Goal: Task Accomplishment & Management: Manage account settings

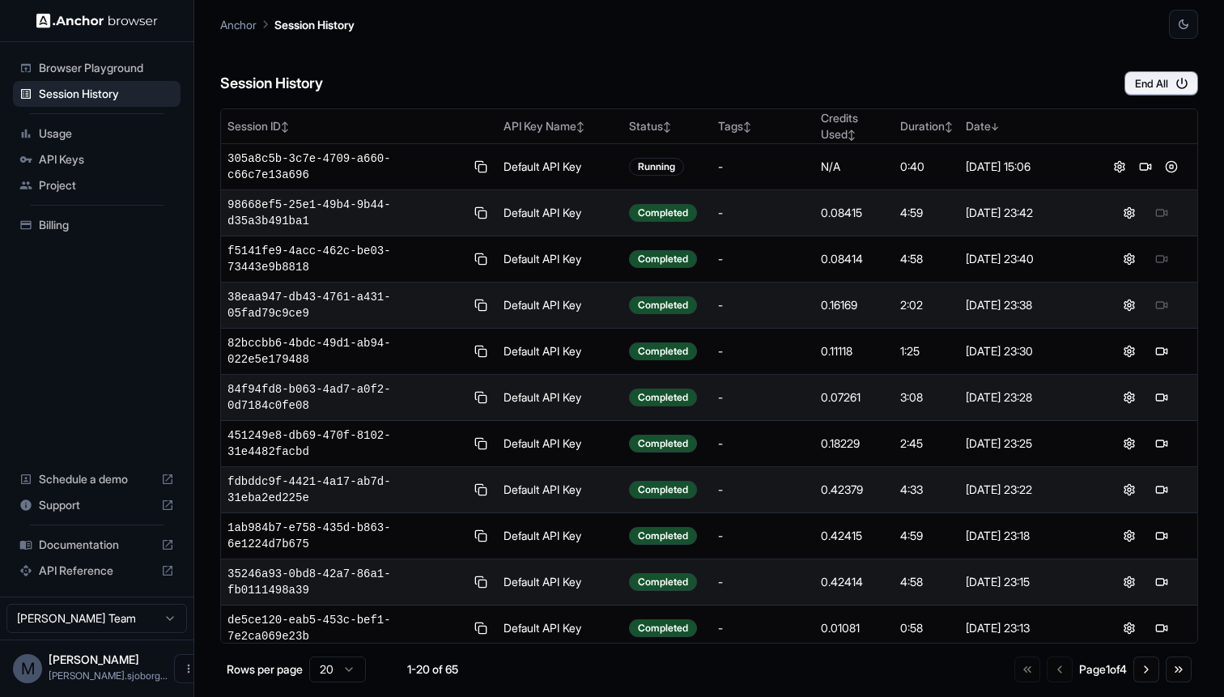
click at [438, 25] on div "Anchor Session History" at bounding box center [709, 19] width 978 height 39
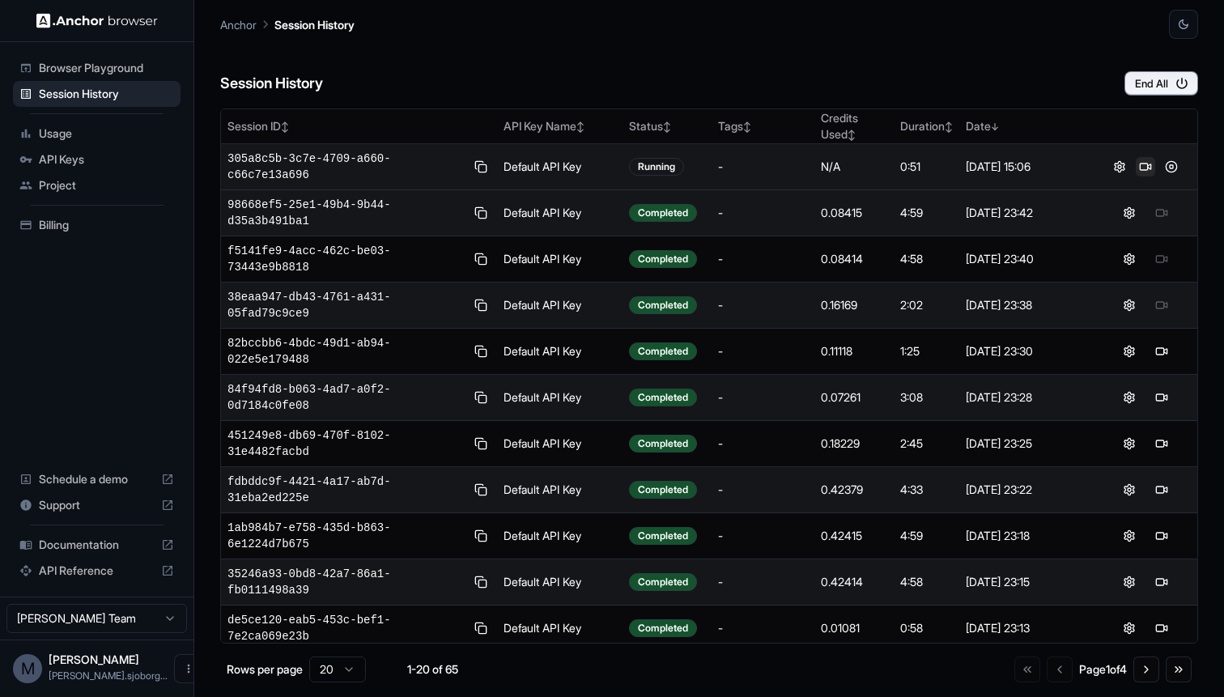
click at [1152, 168] on button at bounding box center [1144, 166] width 19 height 19
click at [475, 53] on div "Session History End All" at bounding box center [709, 67] width 978 height 57
click at [1174, 168] on button at bounding box center [1170, 166] width 19 height 19
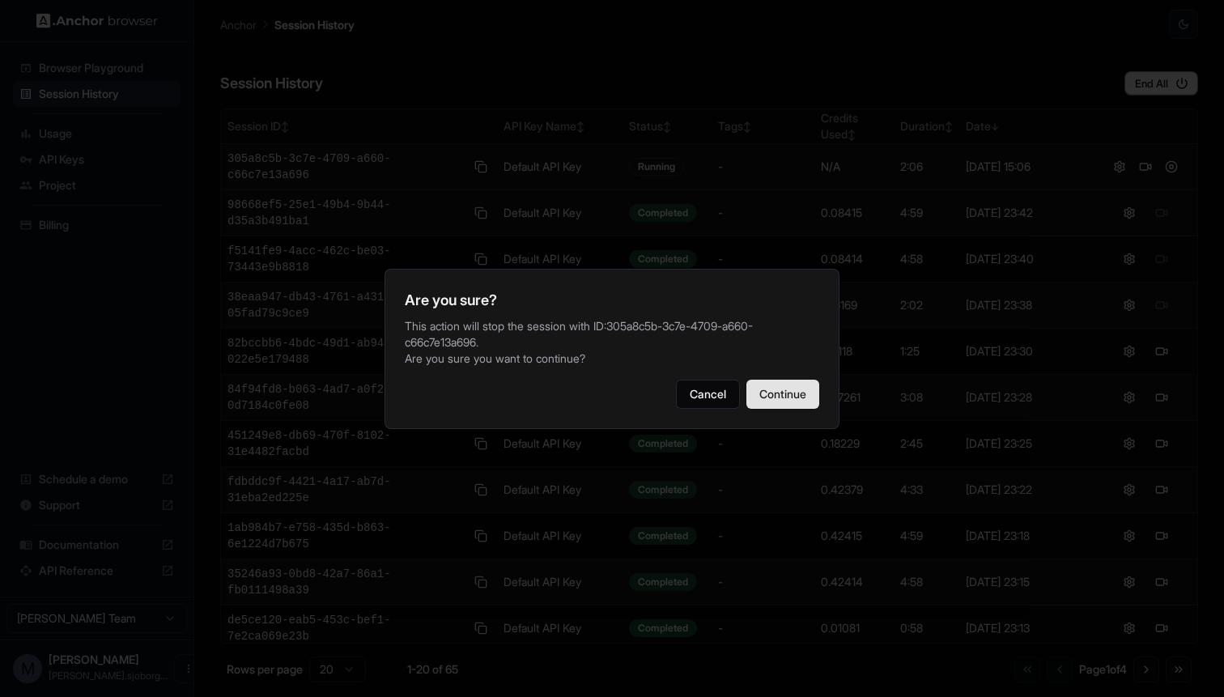
click at [775, 402] on button "Continue" at bounding box center [782, 394] width 73 height 29
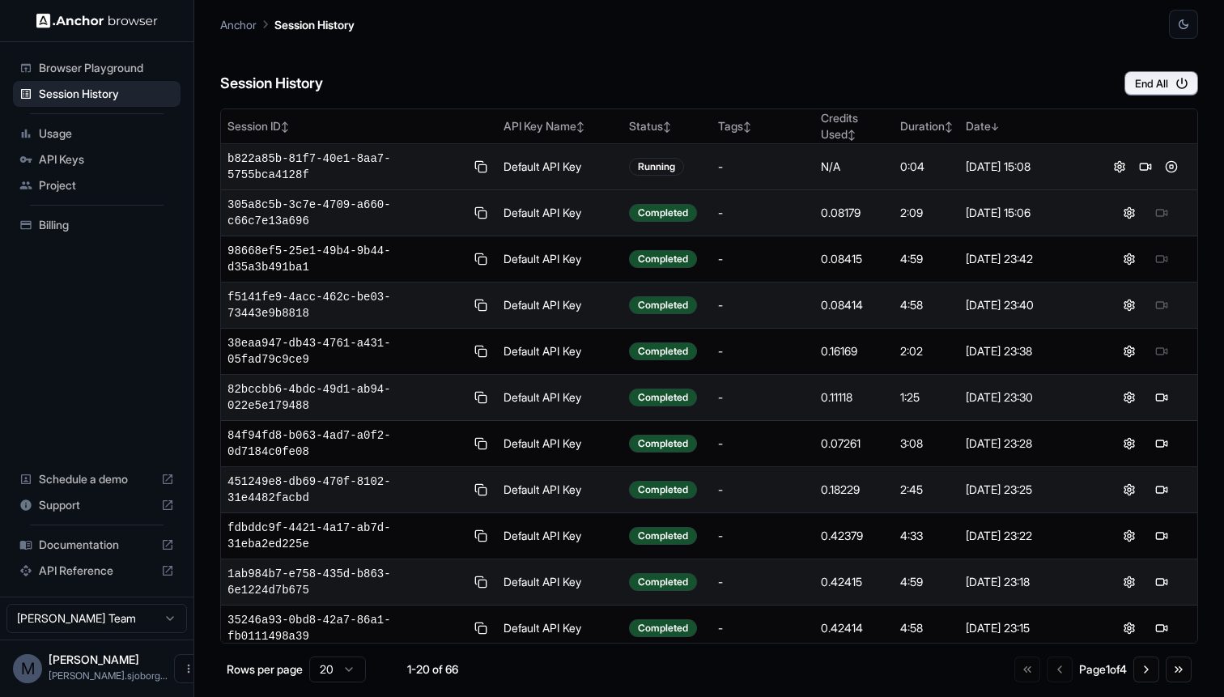
click at [471, 40] on div "Session History End All" at bounding box center [709, 67] width 978 height 57
click at [263, 160] on span "642cd0a3-5043-4e24-b178-39eb9fd8832b" at bounding box center [346, 167] width 238 height 32
click at [1148, 168] on button at bounding box center [1144, 166] width 19 height 19
click at [1144, 170] on button at bounding box center [1144, 166] width 19 height 19
click at [574, 45] on div "Session History End All" at bounding box center [709, 67] width 978 height 57
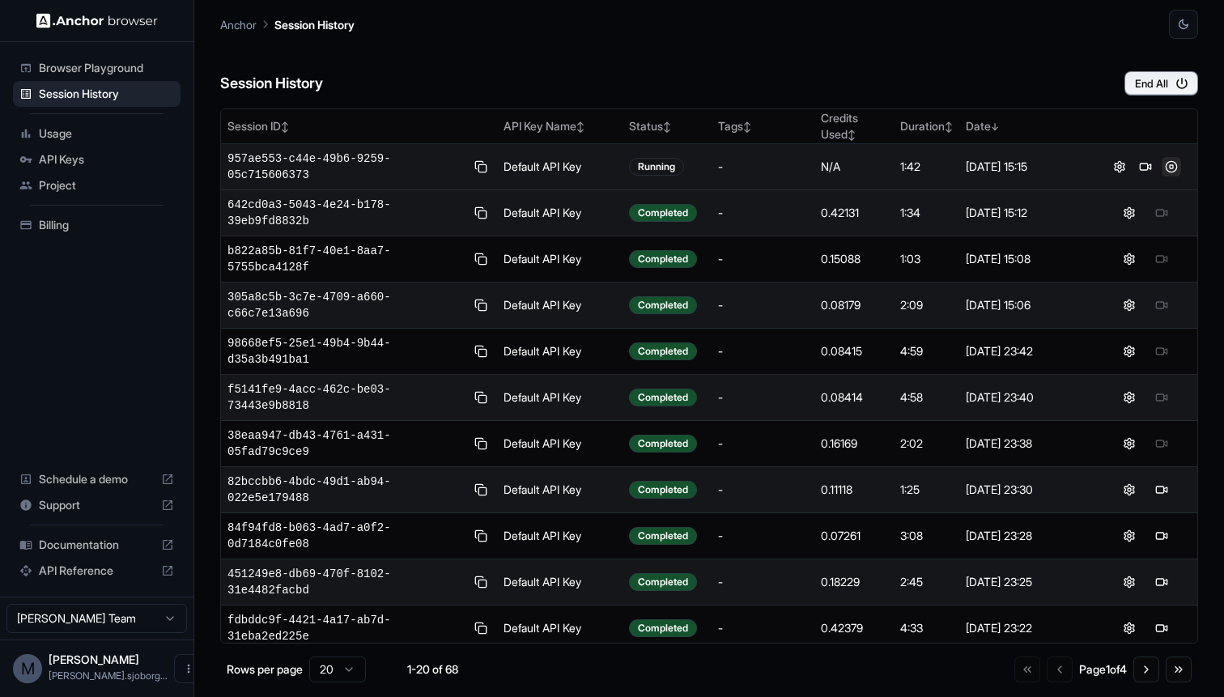
click at [1168, 167] on button at bounding box center [1170, 166] width 19 height 19
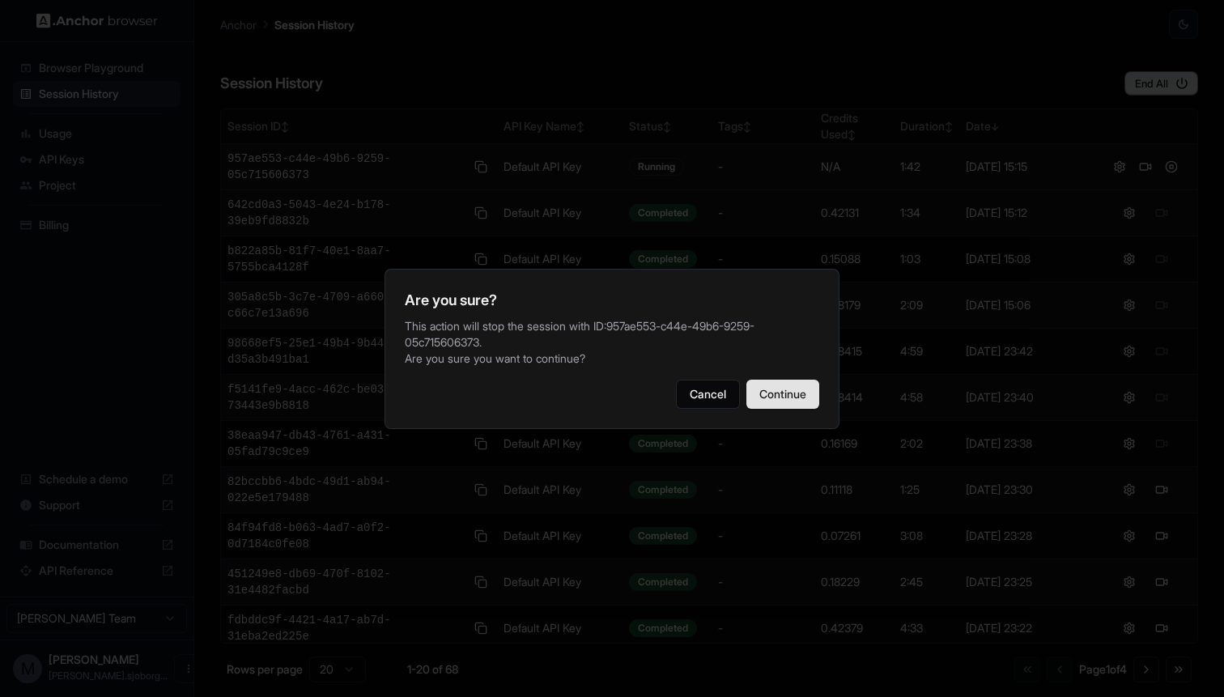
click at [773, 396] on button "Continue" at bounding box center [782, 394] width 73 height 29
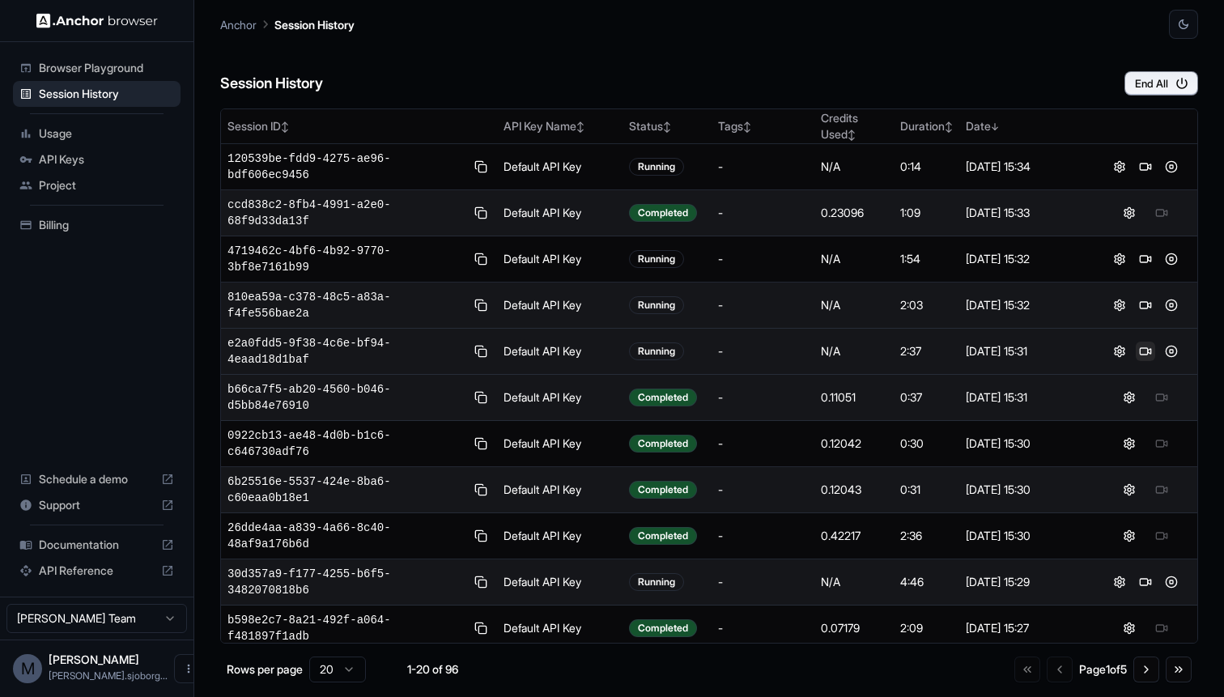
click at [1149, 353] on button at bounding box center [1144, 351] width 19 height 19
click at [770, 71] on div "Session History End All" at bounding box center [709, 67] width 978 height 57
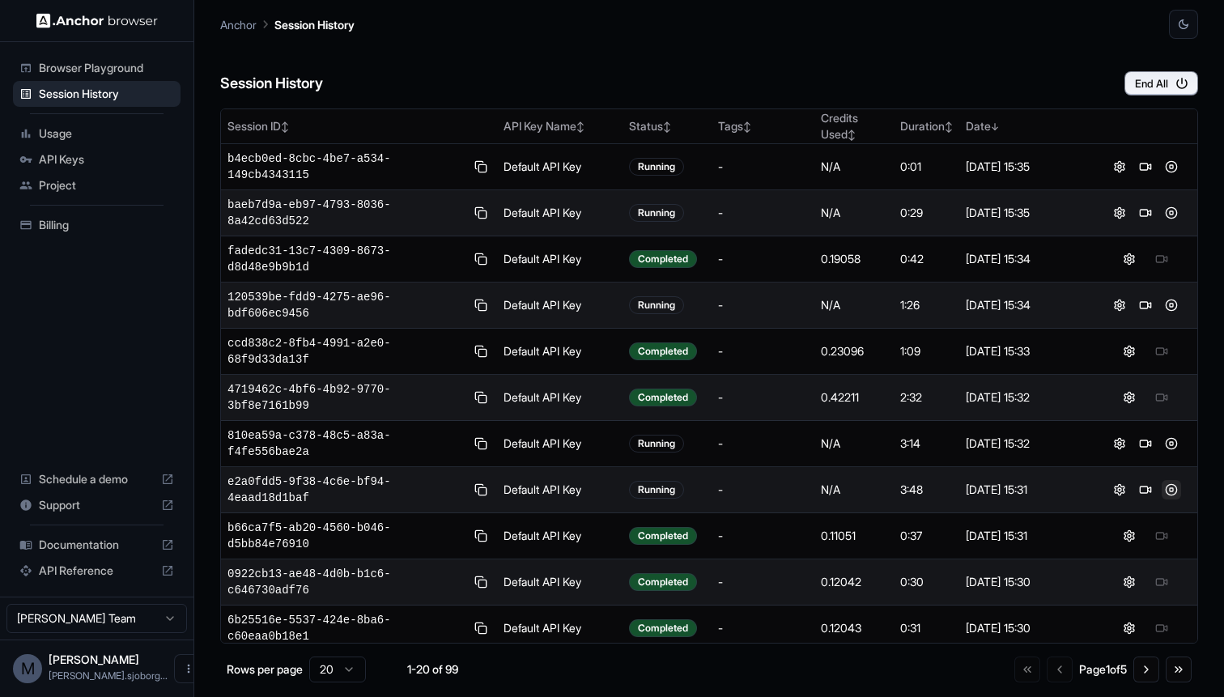
click at [1173, 490] on button at bounding box center [1170, 489] width 19 height 19
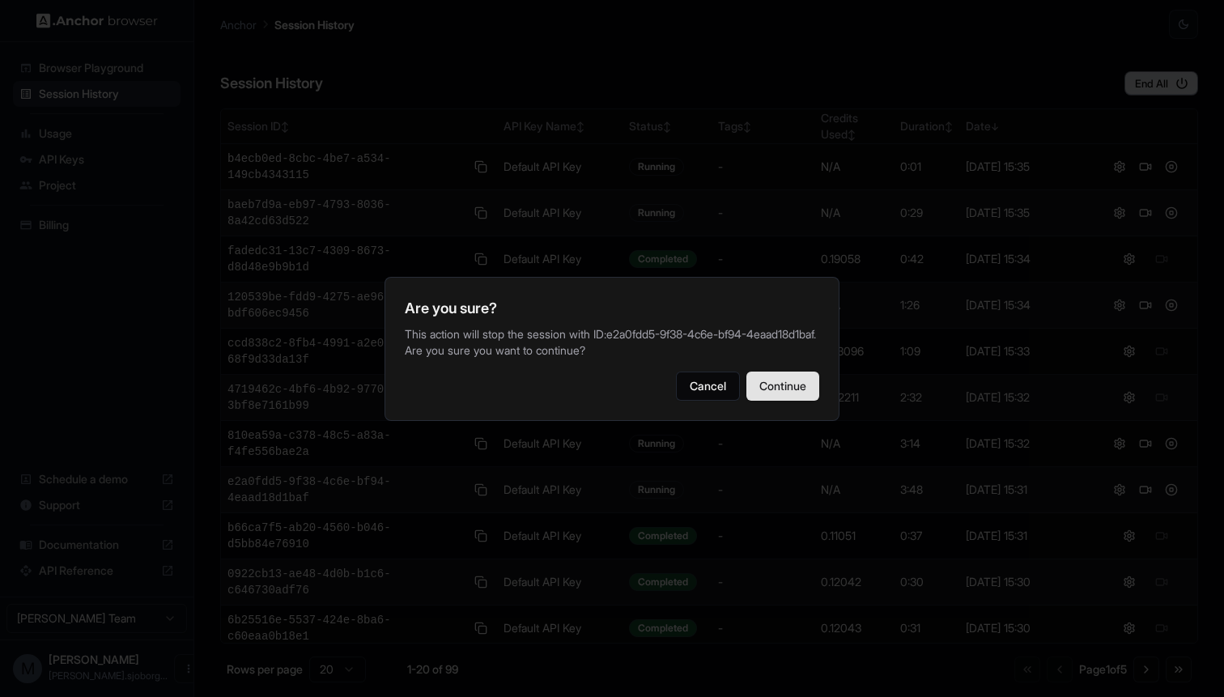
click at [757, 390] on button "Continue" at bounding box center [782, 385] width 73 height 29
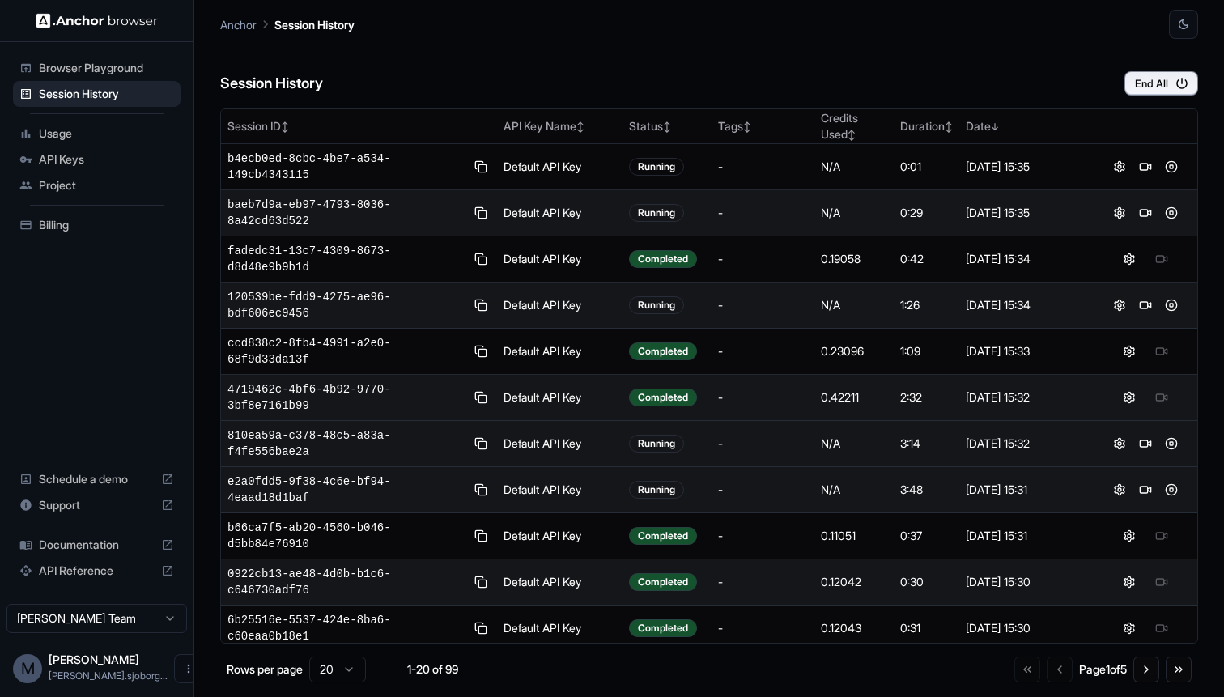
click at [268, 435] on span "810ea59a-c378-48c5-a83a-f4fe556bae2a" at bounding box center [346, 443] width 238 height 32
click at [1148, 449] on button at bounding box center [1144, 443] width 19 height 19
click at [1171, 443] on button at bounding box center [1170, 443] width 19 height 19
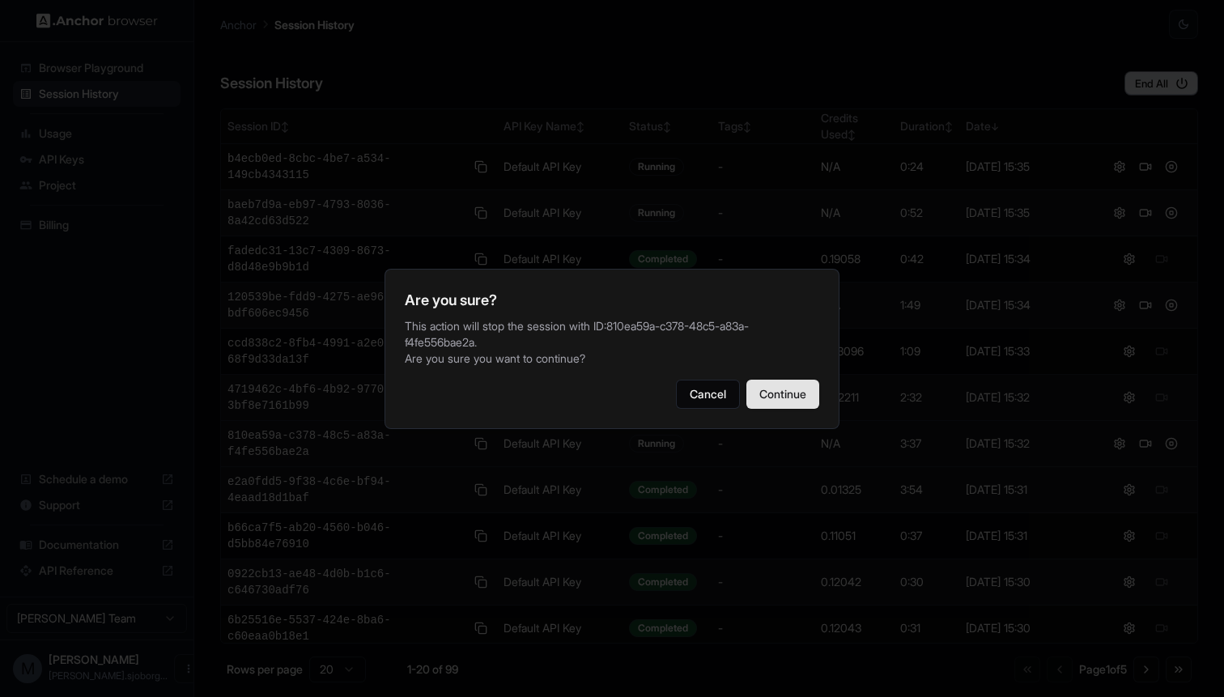
click at [776, 388] on button "Continue" at bounding box center [782, 394] width 73 height 29
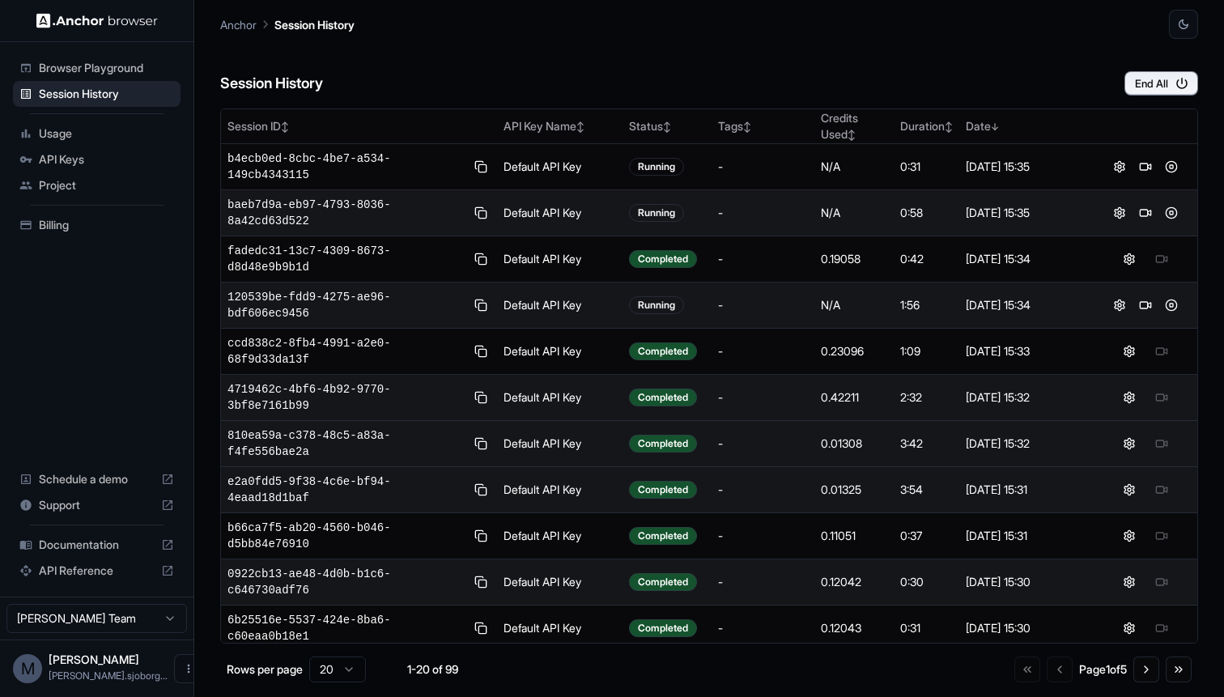
click at [582, 7] on div "Anchor Session History" at bounding box center [709, 19] width 978 height 39
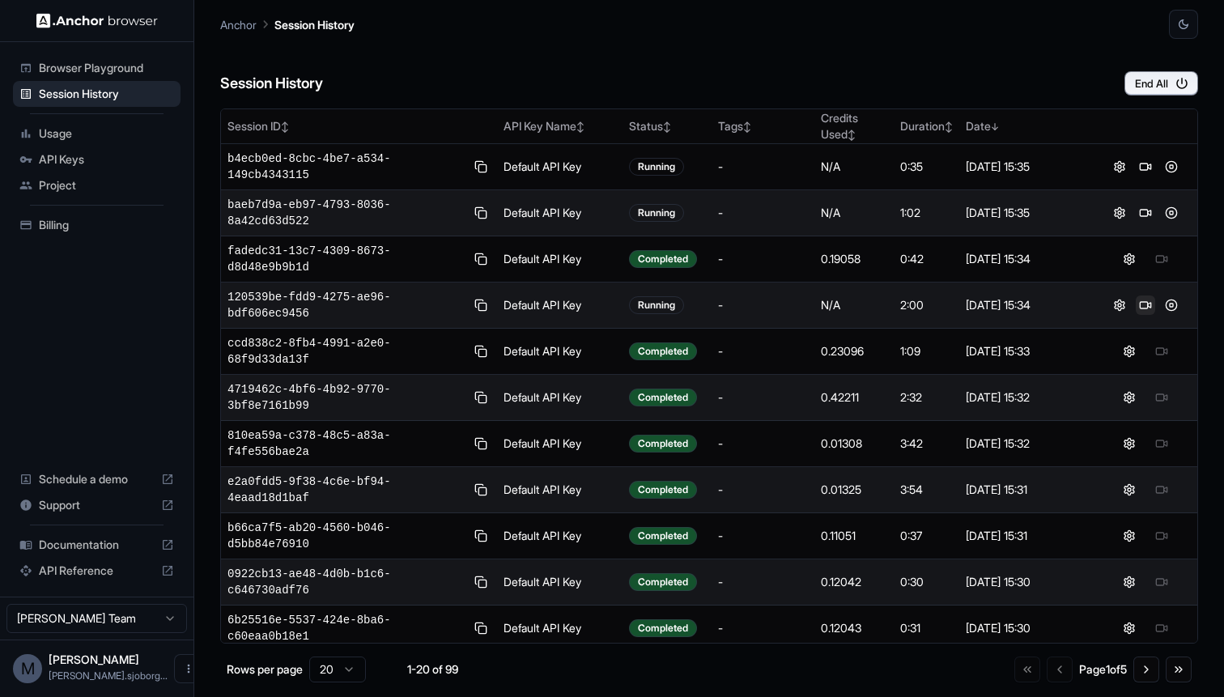
click at [1153, 311] on button at bounding box center [1144, 304] width 19 height 19
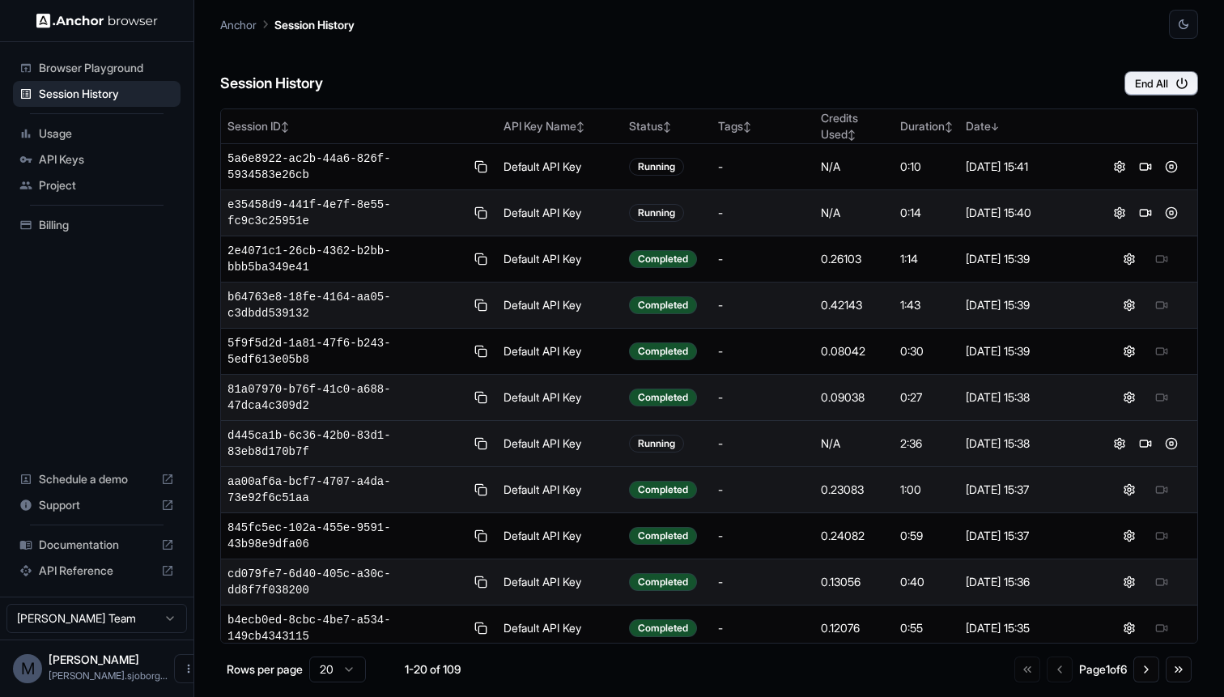
click at [760, 446] on div "-" at bounding box center [763, 443] width 90 height 16
click at [1142, 444] on button at bounding box center [1144, 443] width 19 height 19
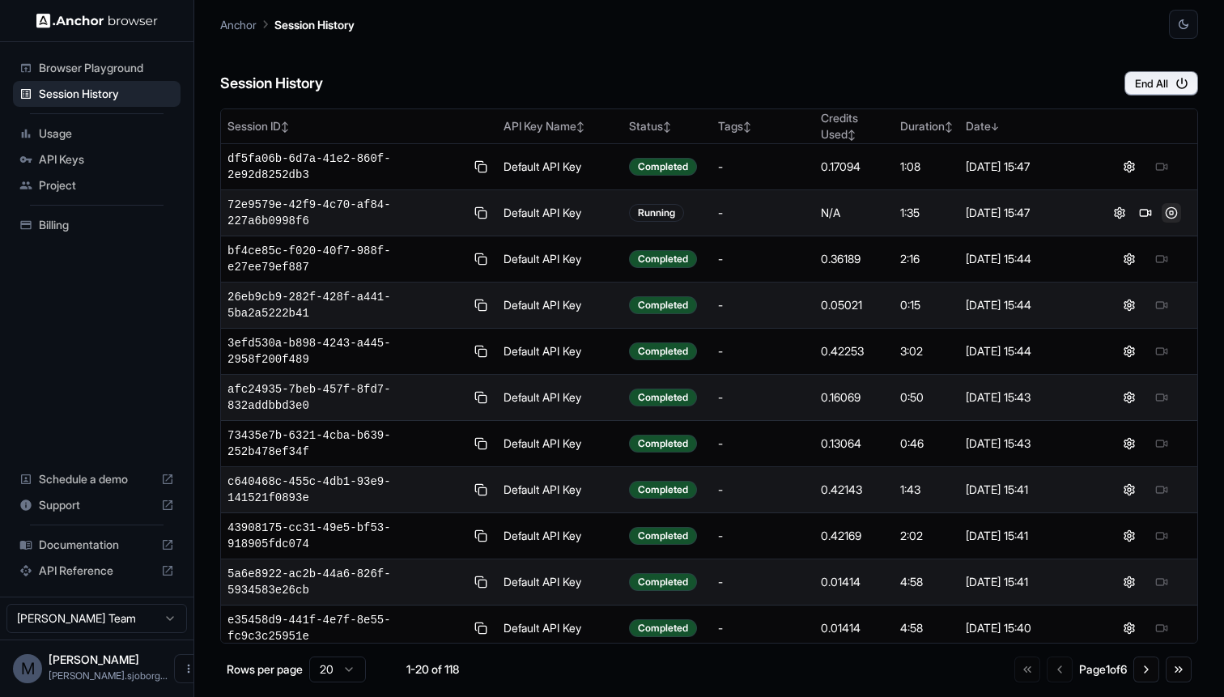
click at [1170, 213] on button at bounding box center [1170, 212] width 19 height 19
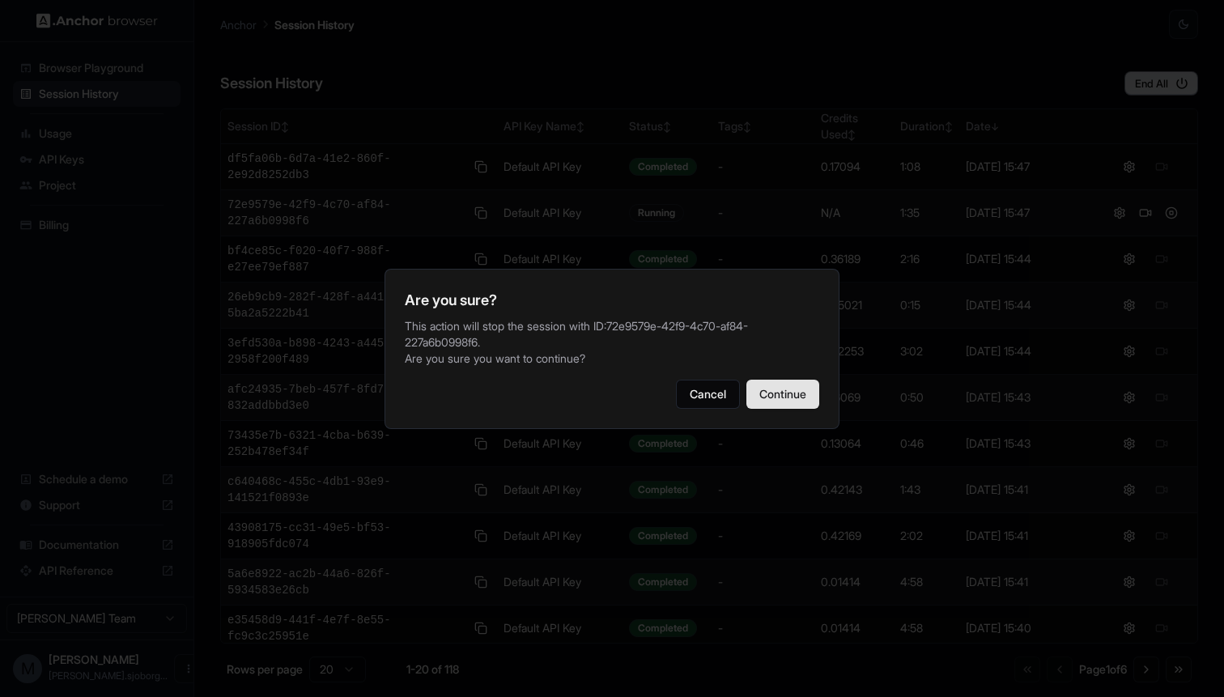
click at [774, 386] on button "Continue" at bounding box center [782, 394] width 73 height 29
